Goal: Task Accomplishment & Management: Use online tool/utility

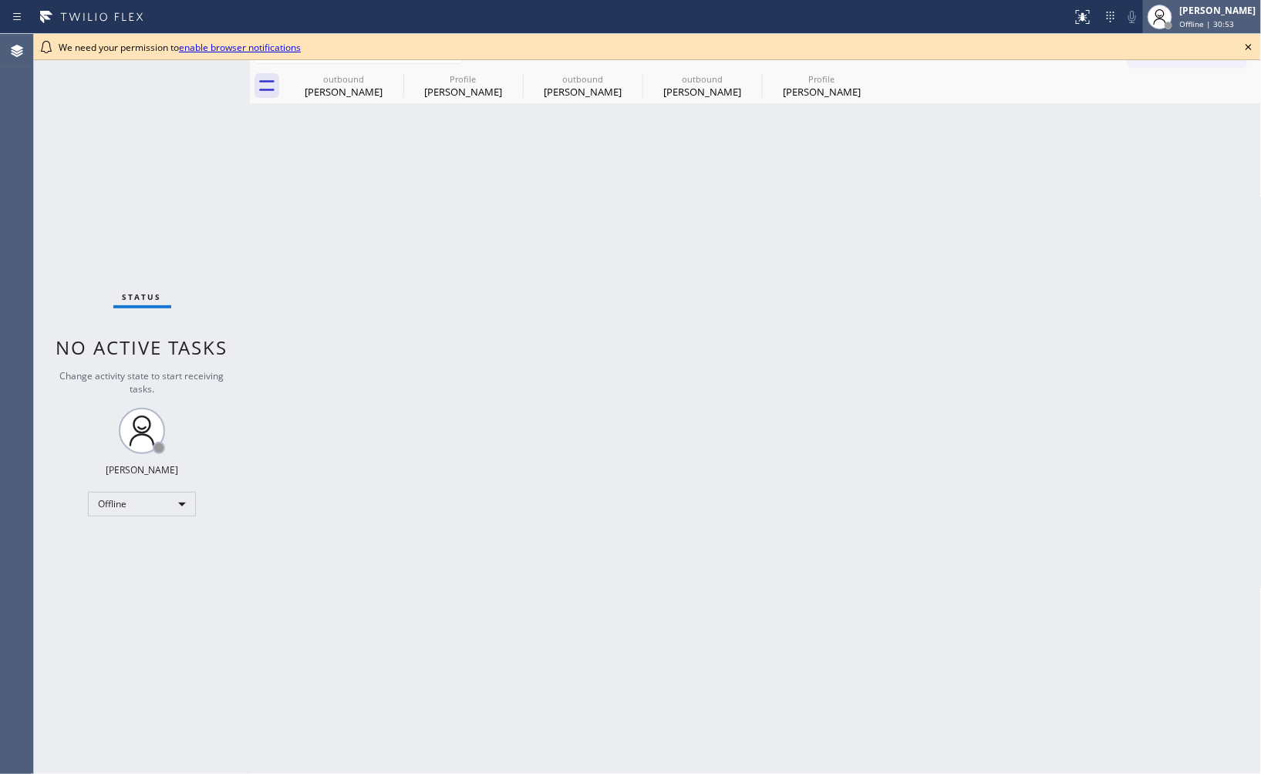
click at [1154, 22] on div at bounding box center [1160, 17] width 34 height 34
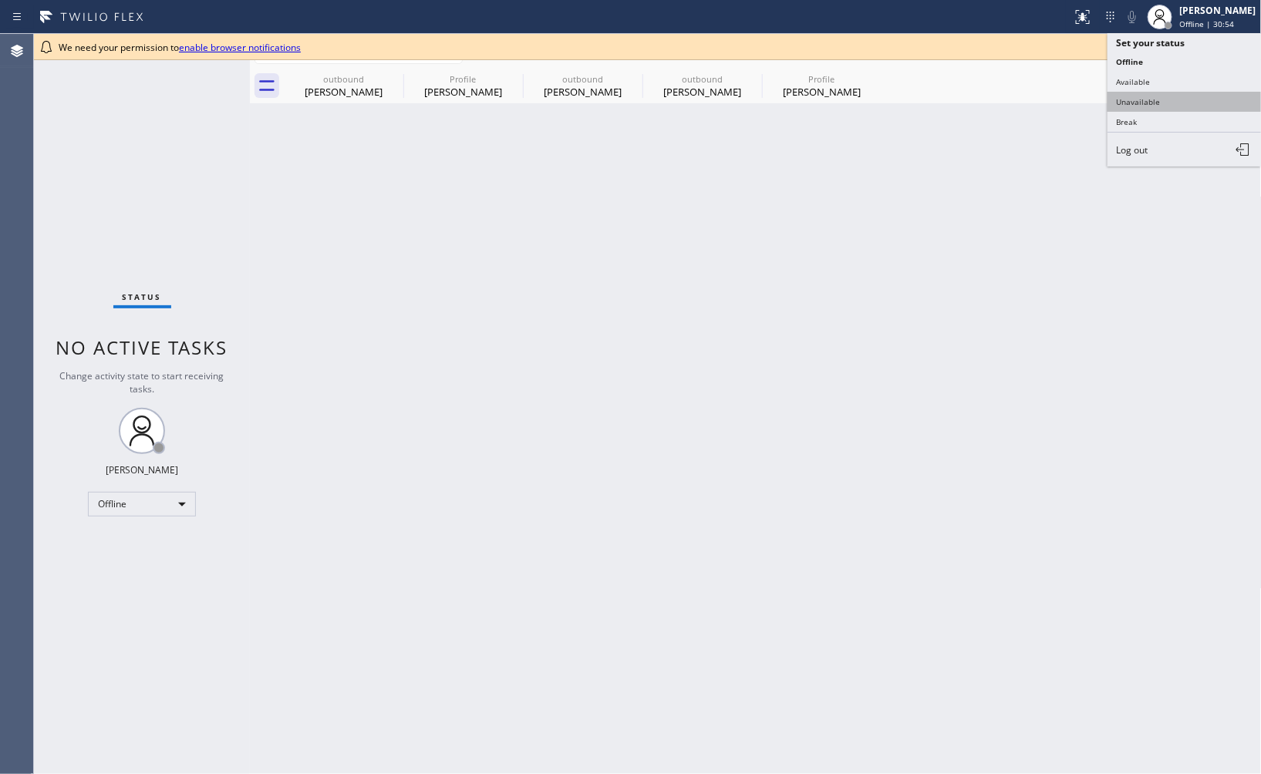
click at [1154, 105] on button "Unavailable" at bounding box center [1184, 102] width 154 height 20
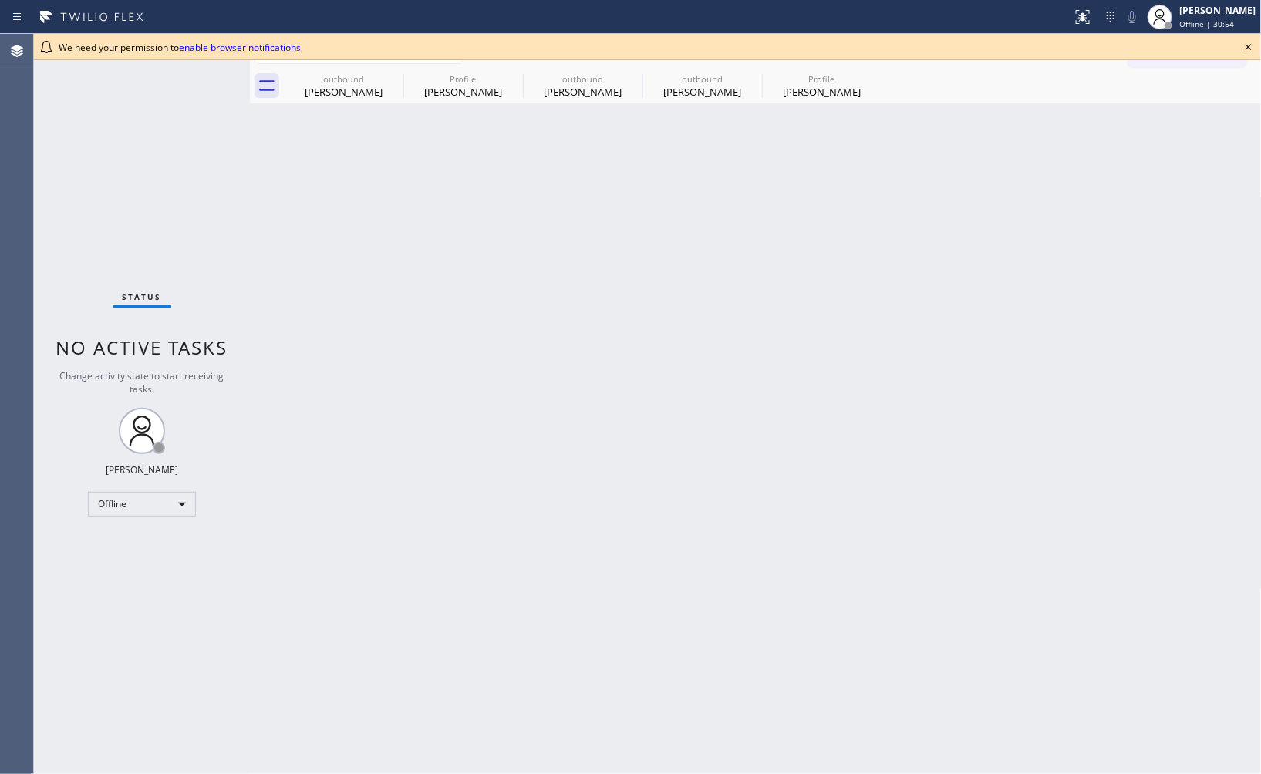
click at [739, 463] on div "Back to Dashboard Change Sender ID Customers Technicians Select a contact Outbo…" at bounding box center [756, 404] width 1012 height 740
click at [1159, 319] on div "Back to Dashboard Change Sender ID Customers Technicians Select a contact Outbo…" at bounding box center [756, 404] width 1012 height 740
click at [905, 320] on div "Back to Dashboard Change Sender ID Customers Technicians Select a contact Outbo…" at bounding box center [756, 404] width 1012 height 740
click at [1248, 50] on icon at bounding box center [1248, 47] width 19 height 19
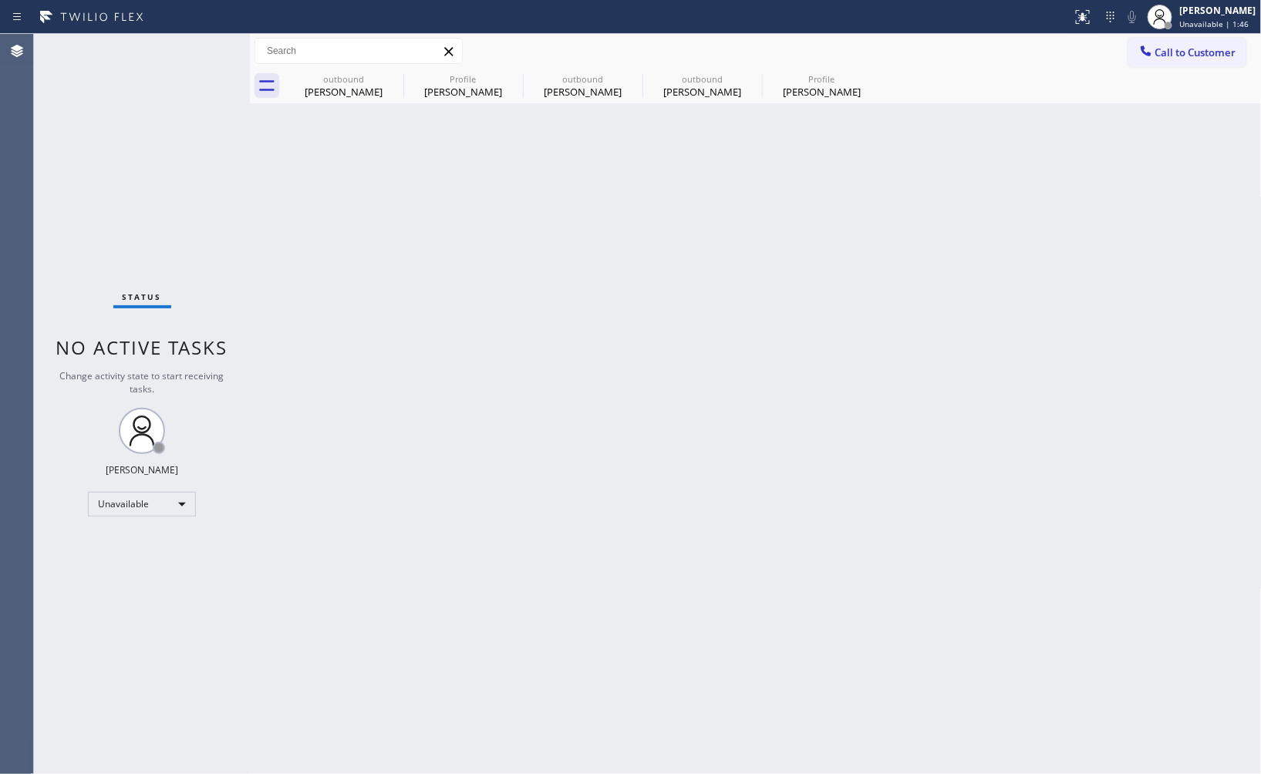
click at [945, 335] on div "Back to Dashboard Change Sender ID Customers Technicians Select a contact Outbo…" at bounding box center [756, 404] width 1012 height 740
